Goal: Task Accomplishment & Management: Use online tool/utility

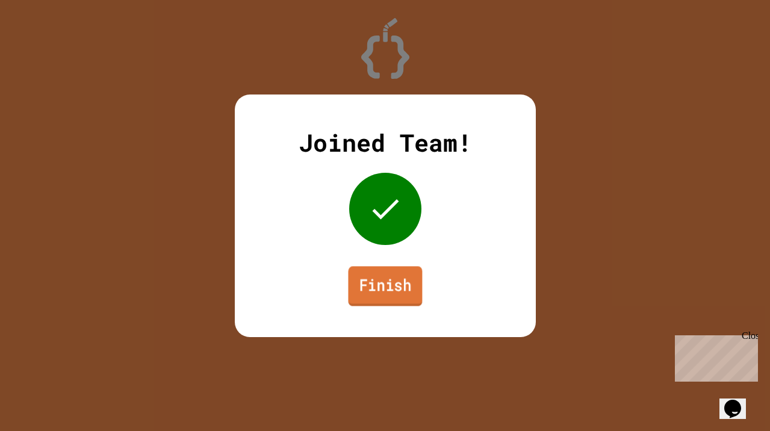
click at [394, 290] on link "Finish" at bounding box center [385, 286] width 74 height 40
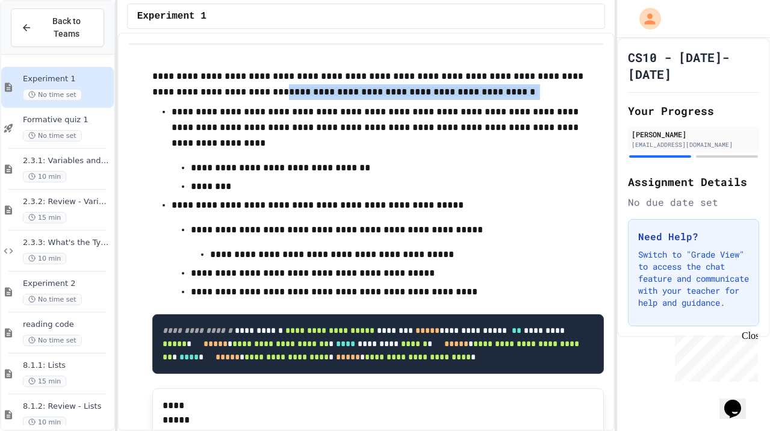
drag, startPoint x: 200, startPoint y: 89, endPoint x: 119, endPoint y: 126, distance: 89.4
click at [119, 126] on div "**********" at bounding box center [365, 232] width 497 height 399
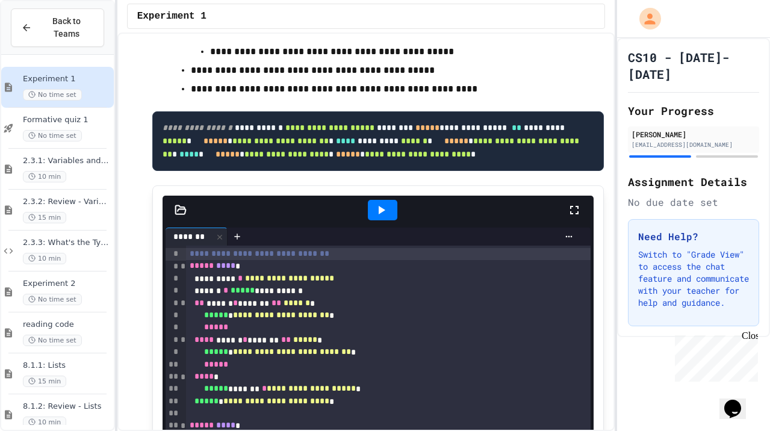
scroll to position [207, 0]
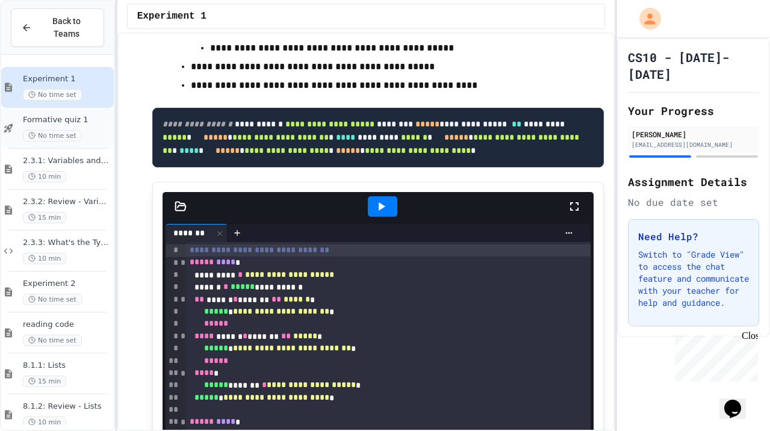
click at [97, 137] on div "No time set" at bounding box center [67, 135] width 89 height 11
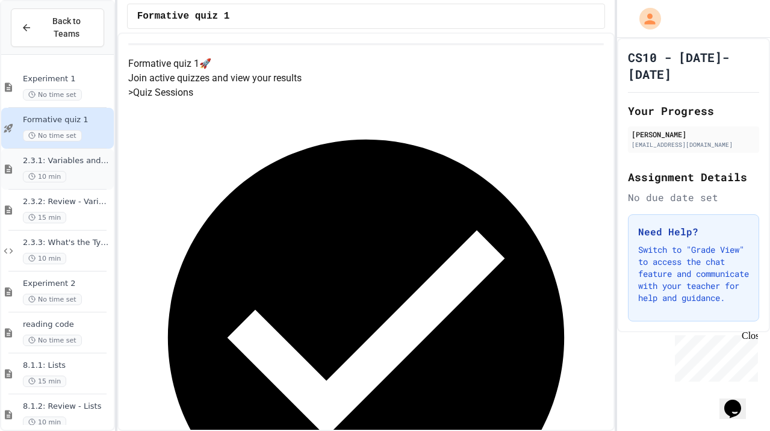
click at [94, 161] on span "2.3.1: Variables and Data Types" at bounding box center [67, 161] width 89 height 10
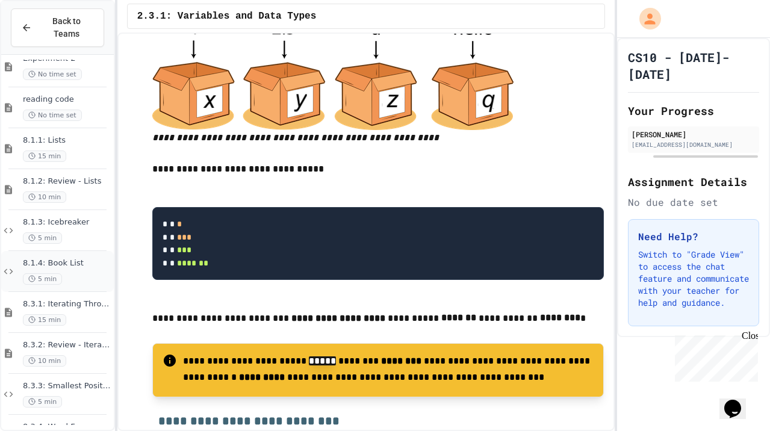
scroll to position [201, 0]
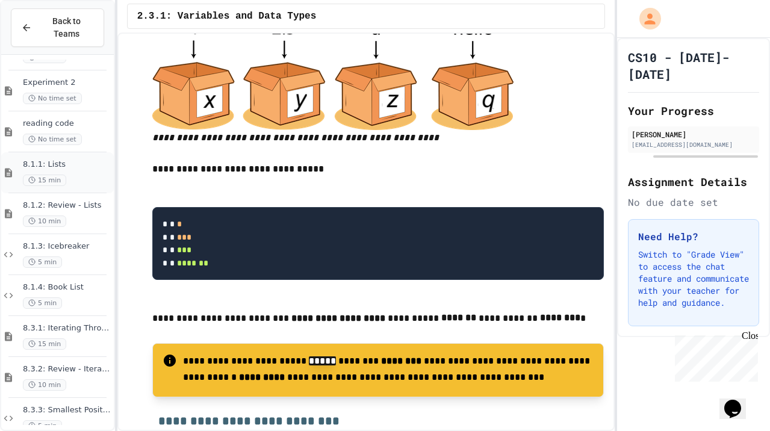
click at [98, 185] on div "15 min" at bounding box center [67, 180] width 89 height 11
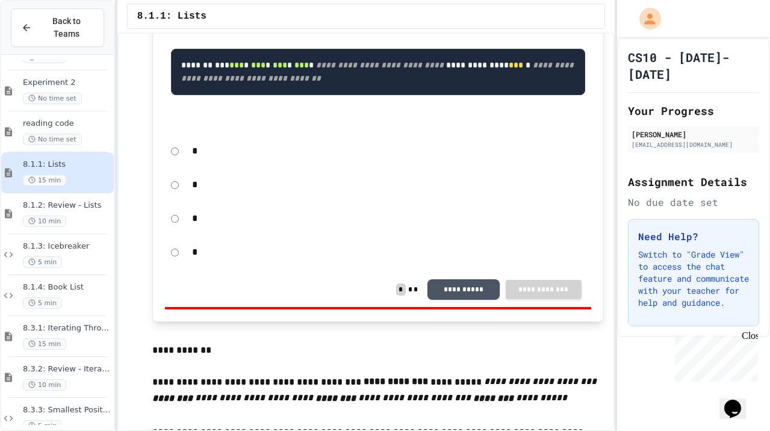
scroll to position [2839, 0]
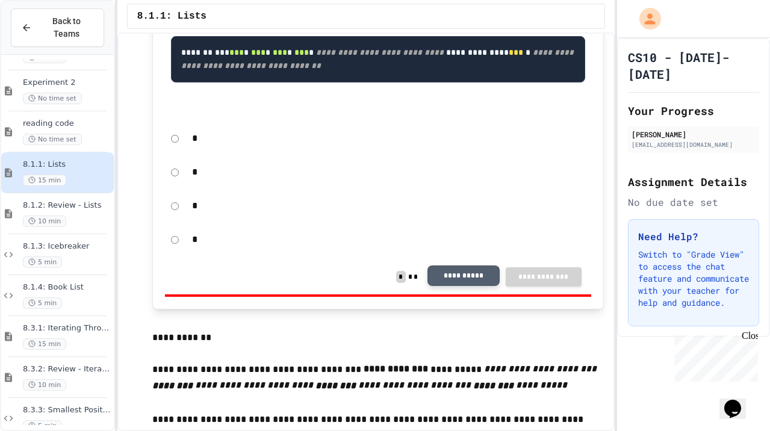
click at [449, 286] on button "**********" at bounding box center [463, 276] width 72 height 20
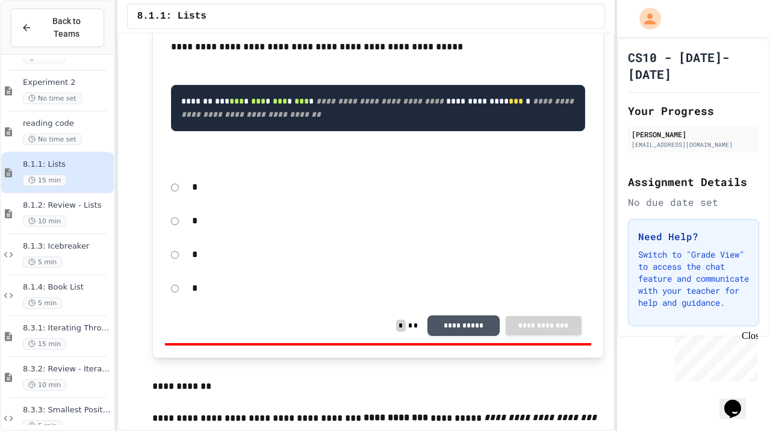
scroll to position [2786, 0]
